Goal: Task Accomplishment & Management: Use online tool/utility

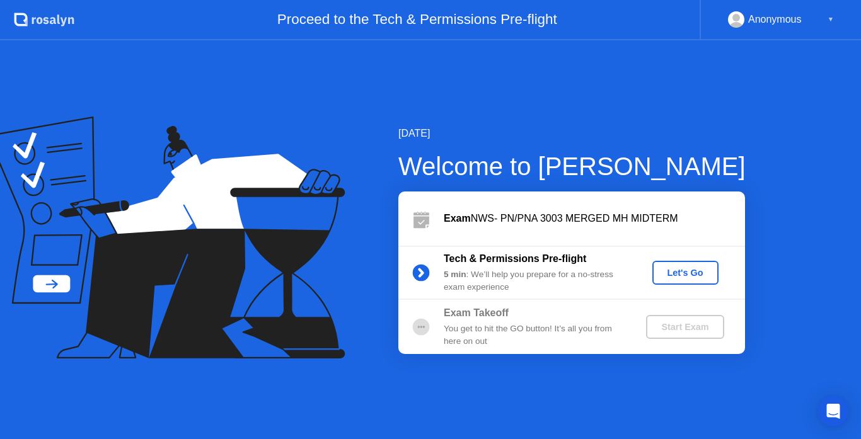
click at [674, 277] on div "Let's Go" at bounding box center [685, 273] width 56 height 10
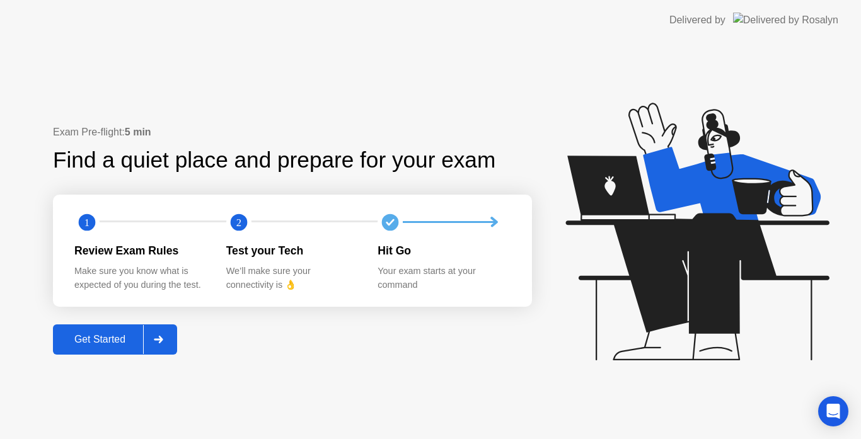
click at [113, 342] on div "Get Started" at bounding box center [100, 339] width 86 height 11
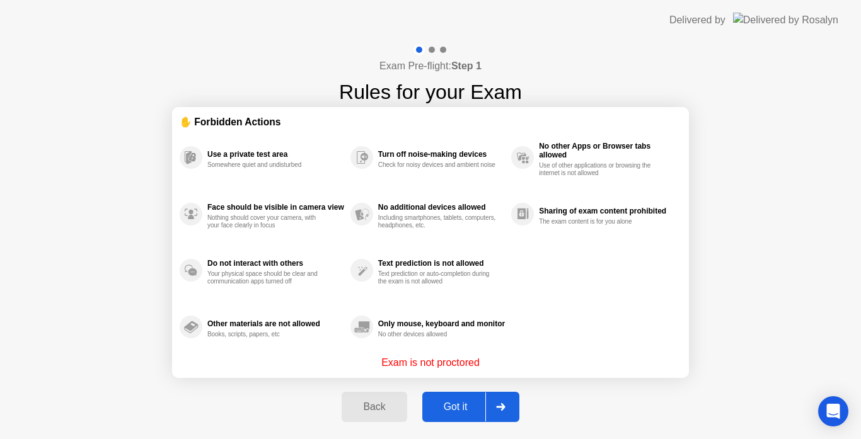
click at [460, 407] on div "Got it" at bounding box center [455, 406] width 59 height 11
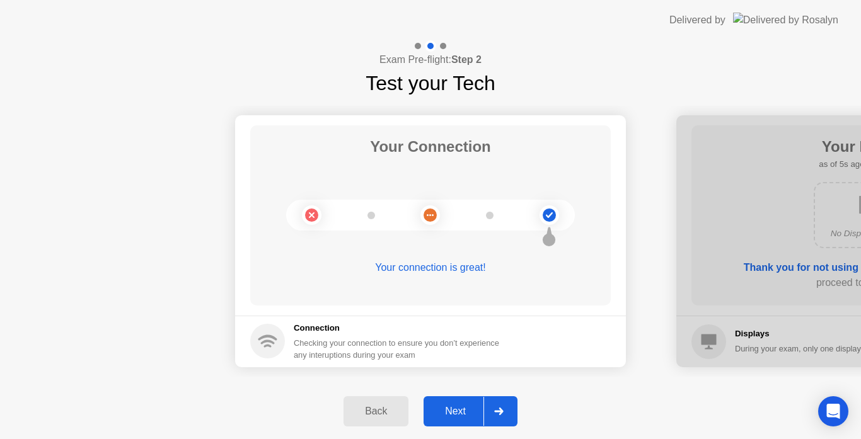
click at [459, 415] on div "Next" at bounding box center [455, 411] width 56 height 11
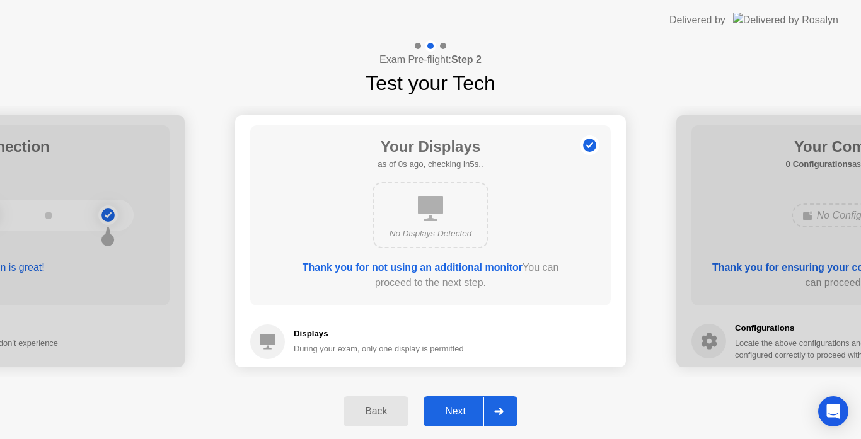
click at [459, 415] on div "Next" at bounding box center [455, 411] width 56 height 11
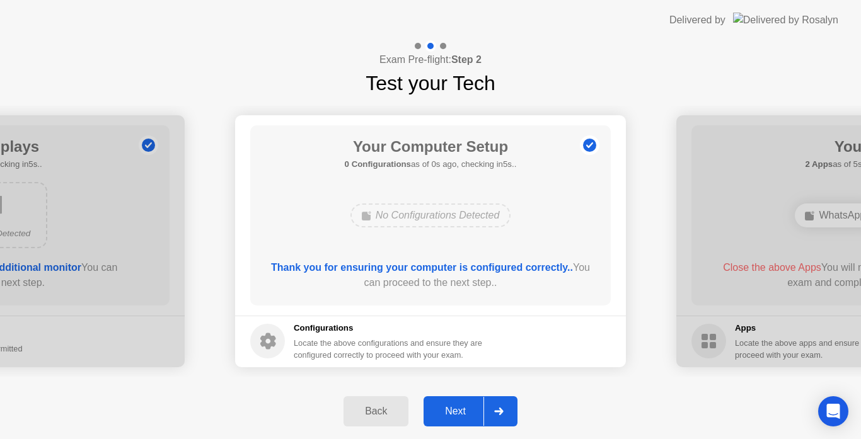
click at [459, 415] on div "Next" at bounding box center [455, 411] width 56 height 11
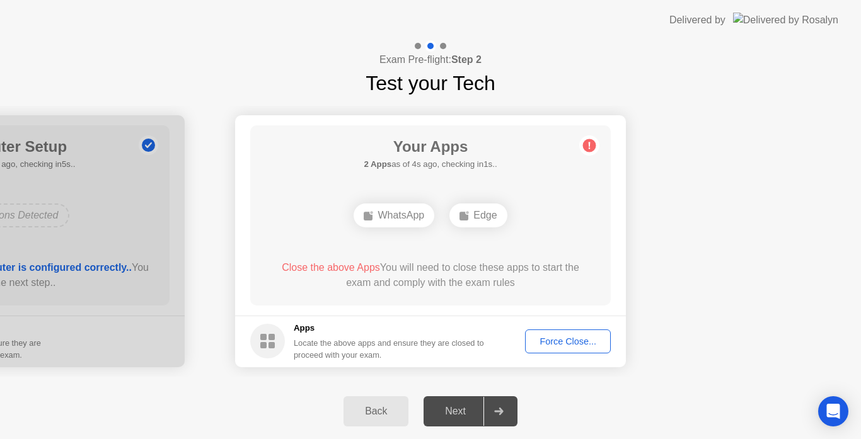
click at [557, 340] on div "Force Close..." at bounding box center [567, 342] width 77 height 10
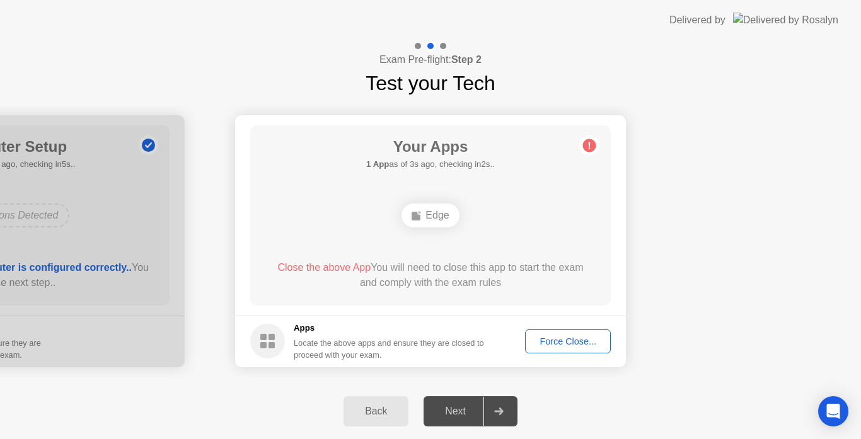
click at [437, 214] on div "Edge" at bounding box center [429, 216] width 57 height 24
click at [565, 345] on div "Force Close..." at bounding box center [567, 342] width 77 height 10
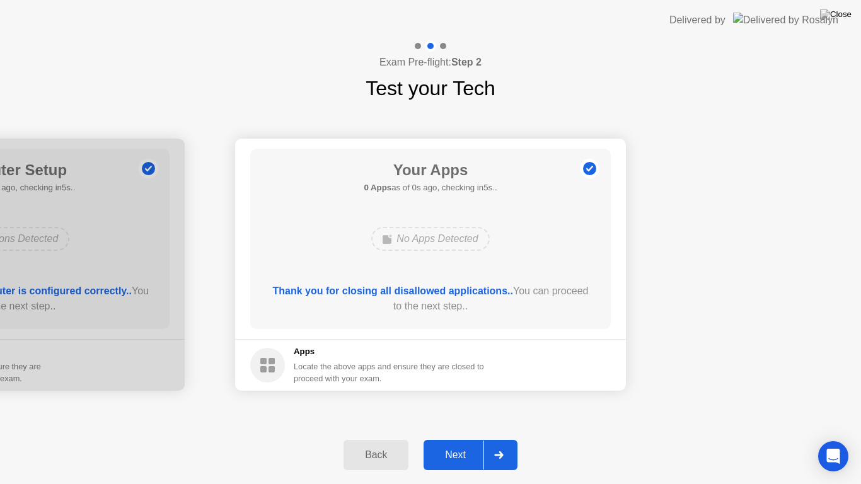
drag, startPoint x: 784, startPoint y: 3, endPoint x: 601, endPoint y: 466, distance: 497.9
click at [601, 439] on html "Delivered by Exam Pre-flight: Step 2 Test your Tech Your Connection Your connec…" at bounding box center [430, 242] width 861 height 484
drag, startPoint x: 743, startPoint y: 210, endPoint x: 643, endPoint y: 293, distance: 129.7
click at [451, 439] on div "Next" at bounding box center [455, 454] width 56 height 11
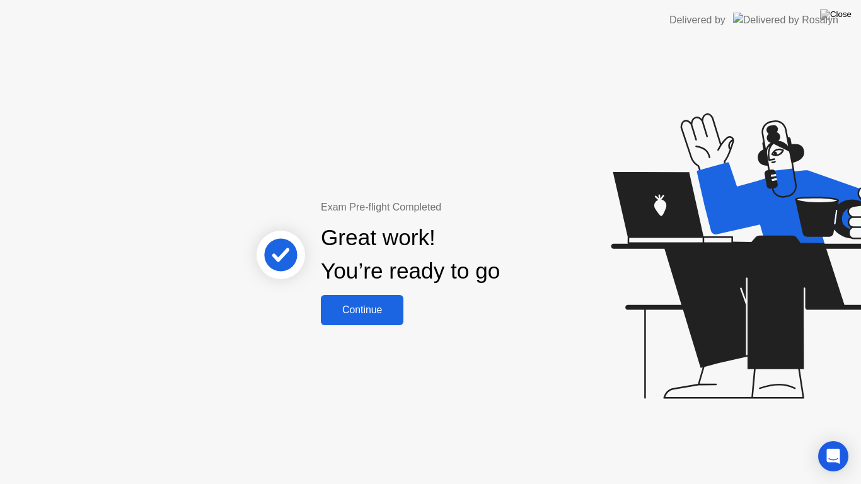
click at [354, 307] on div "Continue" at bounding box center [362, 309] width 75 height 11
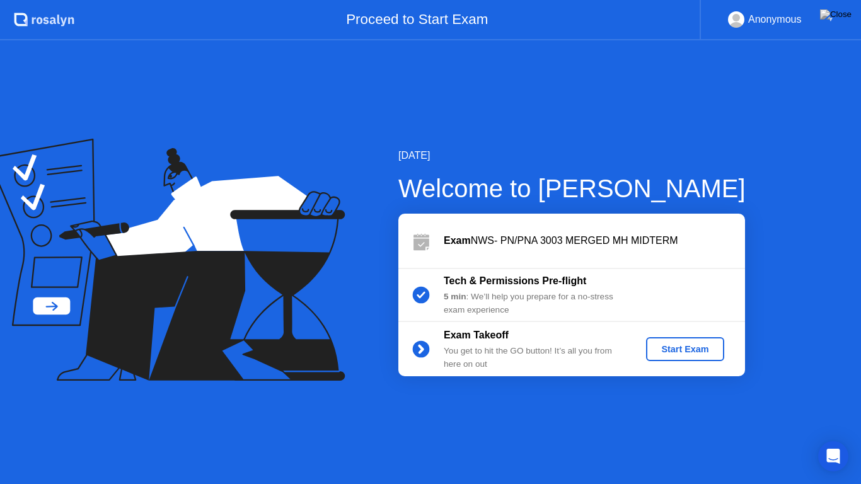
click at [675, 346] on div "Start Exam" at bounding box center [684, 349] width 67 height 10
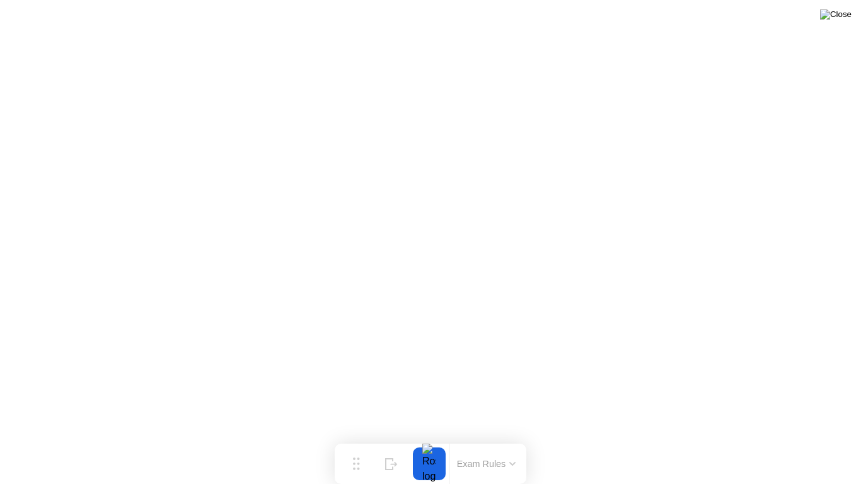
click at [841, 16] on img at bounding box center [836, 14] width 32 height 10
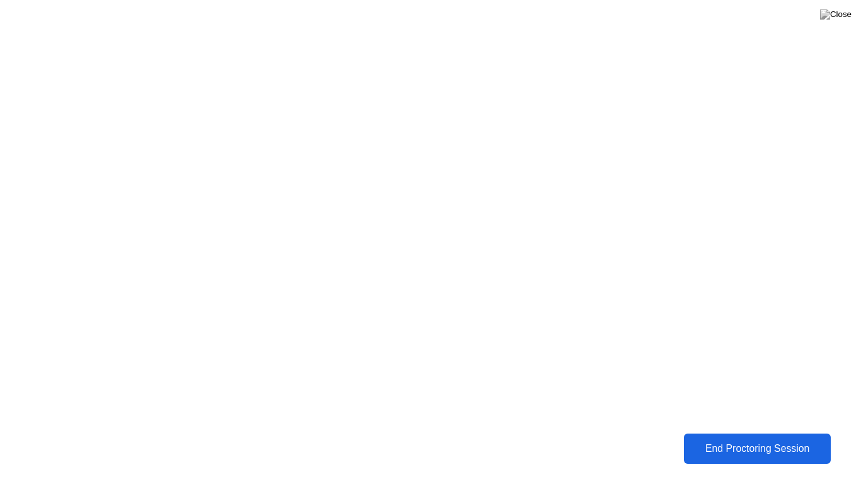
click at [740, 439] on div "End Proctoring Session" at bounding box center [757, 448] width 139 height 11
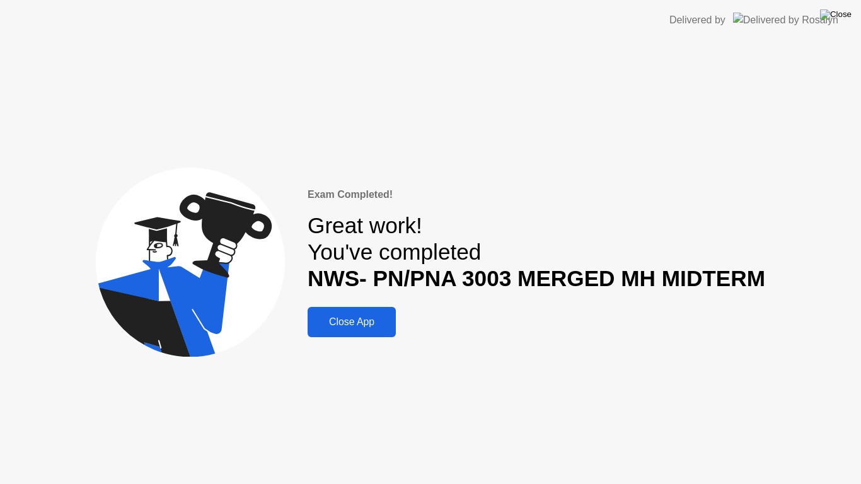
click at [841, 10] on img at bounding box center [836, 14] width 32 height 10
click at [343, 327] on div "Close App" at bounding box center [351, 321] width 81 height 11
